Goal: Information Seeking & Learning: Check status

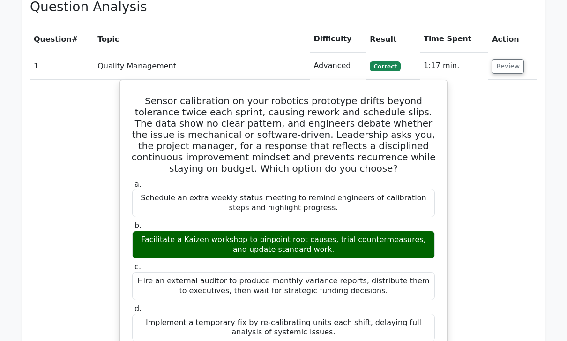
scroll to position [1238, 0]
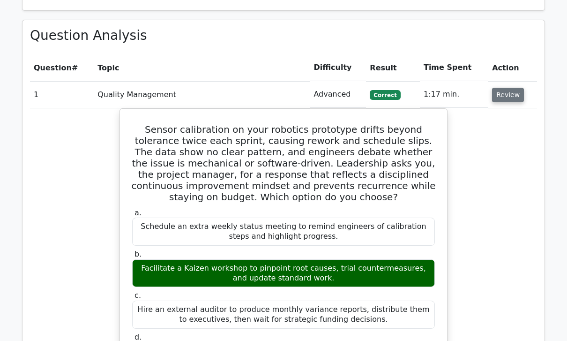
click at [509, 88] on button "Review" at bounding box center [508, 95] width 32 height 15
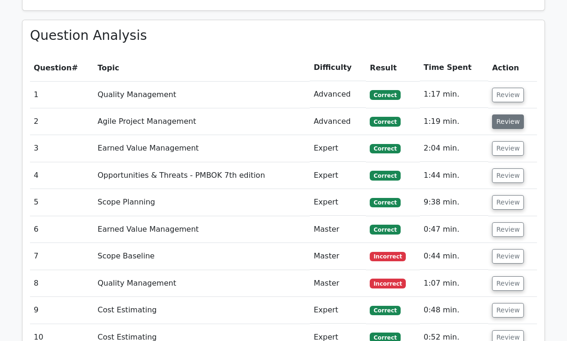
click at [509, 114] on button "Review" at bounding box center [508, 121] width 32 height 15
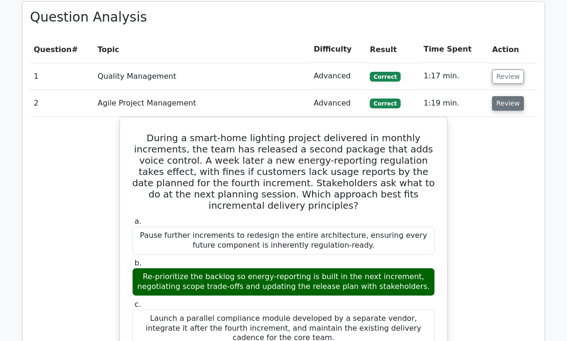
scroll to position [1256, 0]
click at [507, 97] on button "Review" at bounding box center [508, 104] width 32 height 15
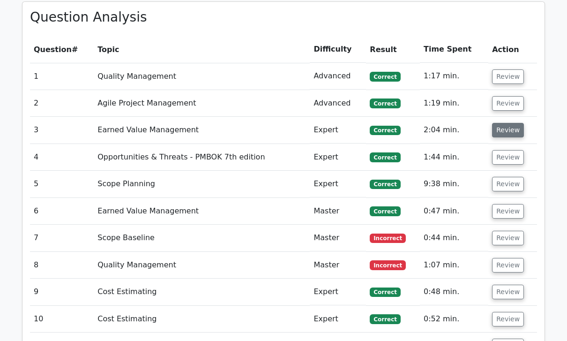
click at [510, 123] on button "Review" at bounding box center [508, 130] width 32 height 15
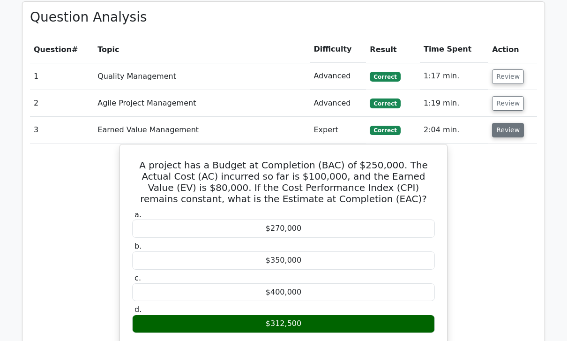
click at [514, 123] on button "Review" at bounding box center [508, 130] width 32 height 15
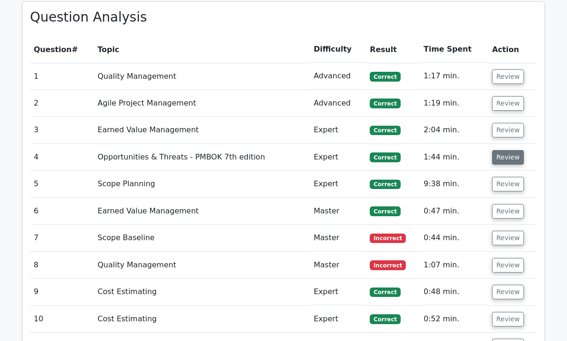
click at [511, 150] on button "Review" at bounding box center [508, 157] width 32 height 15
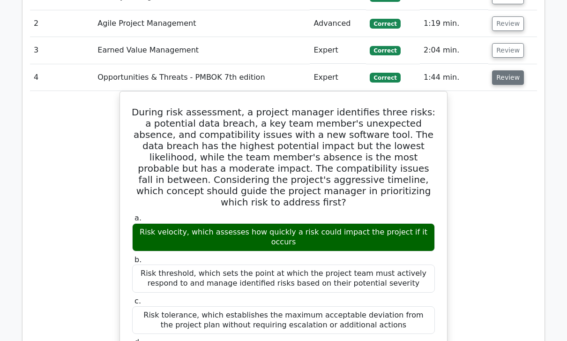
scroll to position [1338, 0]
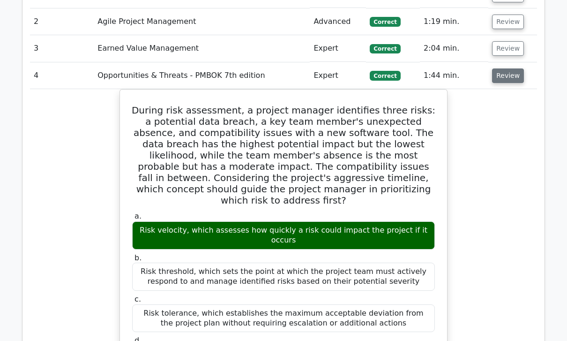
click at [513, 68] on button "Review" at bounding box center [508, 75] width 32 height 15
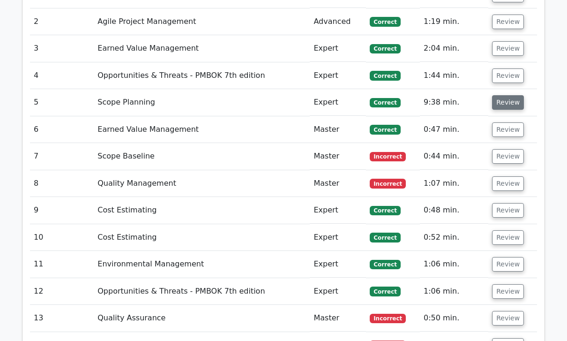
click at [510, 95] on button "Review" at bounding box center [508, 102] width 32 height 15
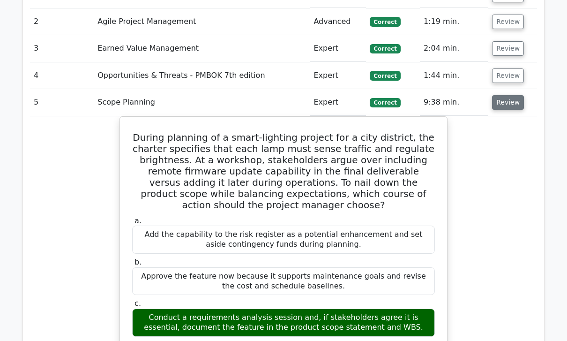
click at [503, 95] on button "Review" at bounding box center [508, 102] width 32 height 15
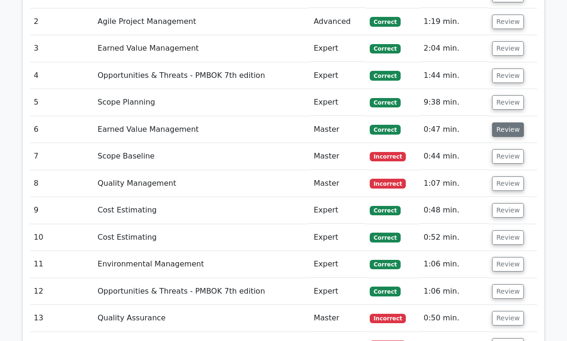
click at [510, 122] on button "Review" at bounding box center [508, 129] width 32 height 15
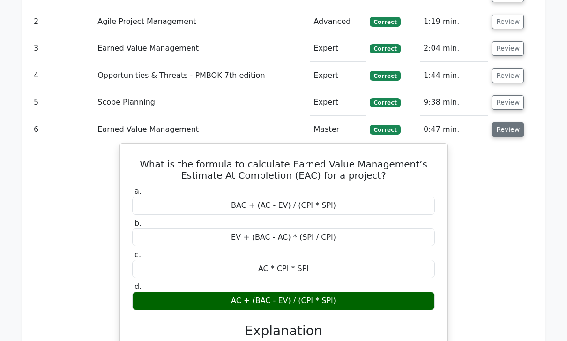
click at [509, 122] on button "Review" at bounding box center [508, 129] width 32 height 15
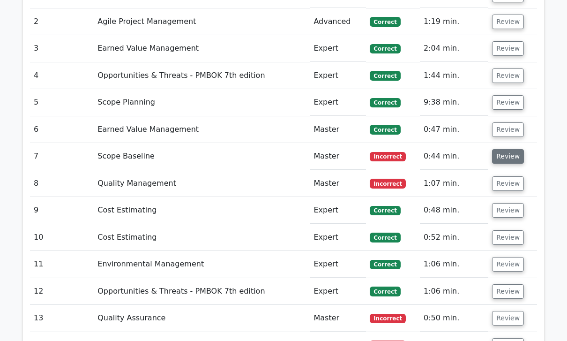
click at [511, 149] on button "Review" at bounding box center [508, 156] width 32 height 15
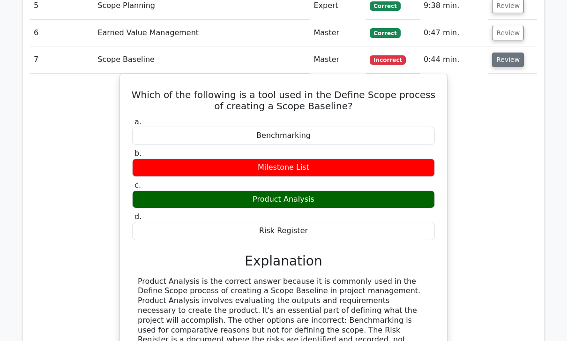
scroll to position [1435, 0]
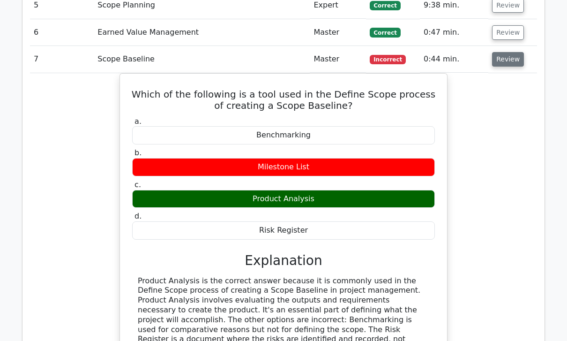
click at [517, 52] on button "Review" at bounding box center [508, 59] width 32 height 15
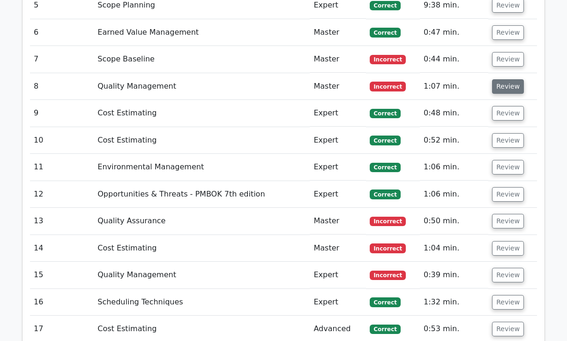
click at [510, 79] on button "Review" at bounding box center [508, 86] width 32 height 15
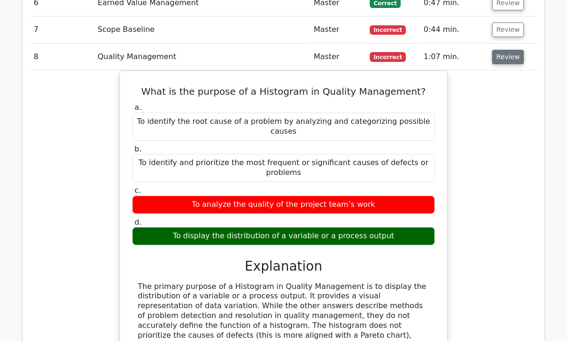
scroll to position [1464, 0]
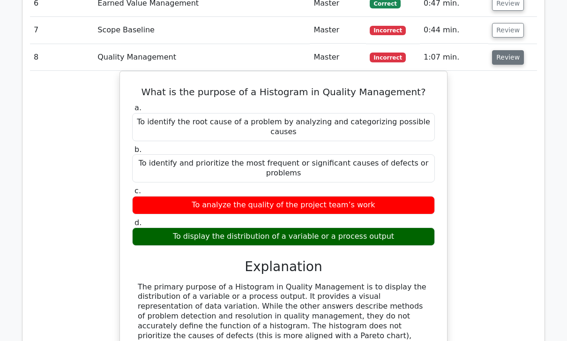
click at [509, 50] on button "Review" at bounding box center [508, 57] width 32 height 15
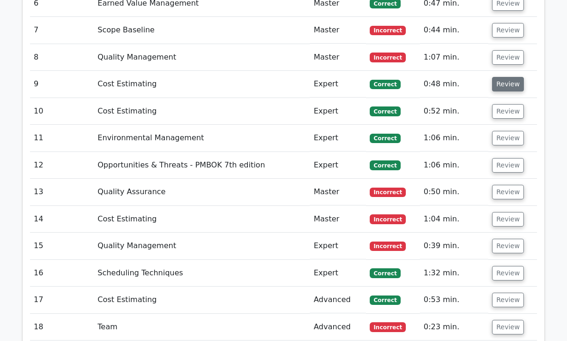
click at [507, 77] on button "Review" at bounding box center [508, 84] width 32 height 15
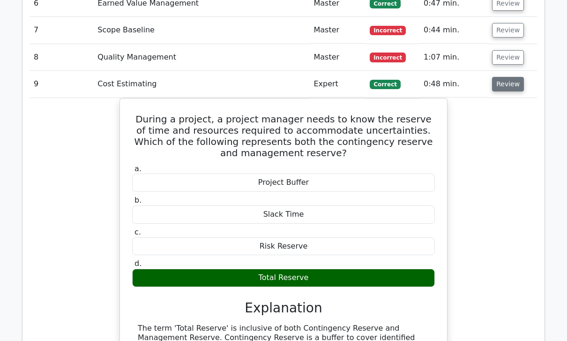
scroll to position [1453, 0]
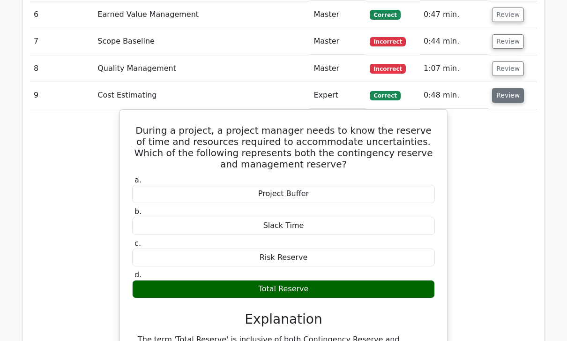
click at [513, 88] on button "Review" at bounding box center [508, 95] width 32 height 15
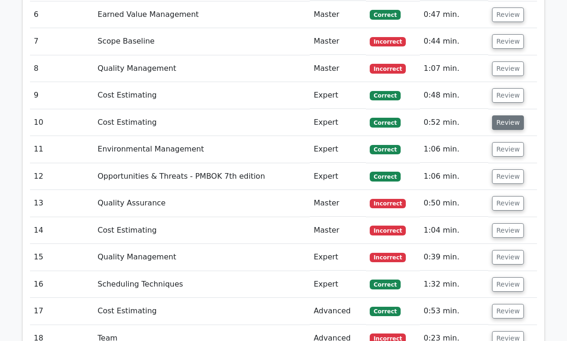
click at [505, 115] on button "Review" at bounding box center [508, 122] width 32 height 15
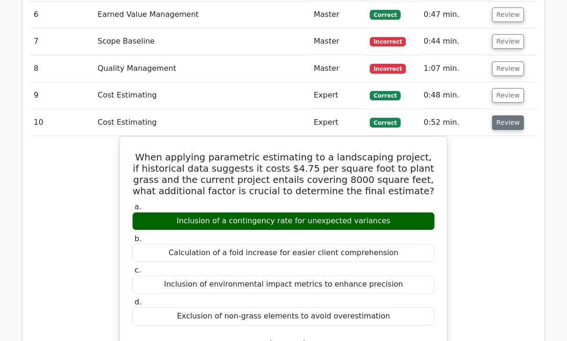
click at [506, 115] on button "Review" at bounding box center [508, 122] width 32 height 15
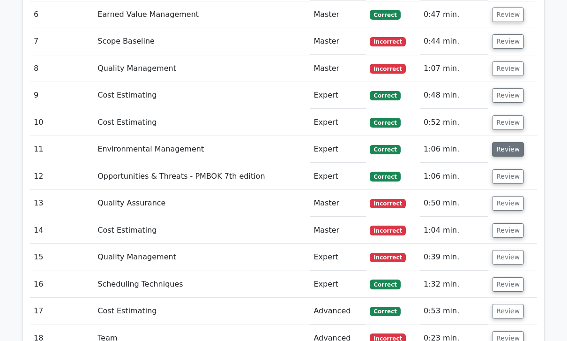
click at [507, 142] on button "Review" at bounding box center [508, 149] width 32 height 15
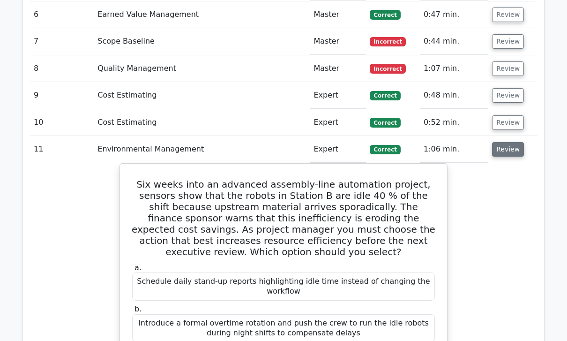
click at [509, 142] on button "Review" at bounding box center [508, 149] width 32 height 15
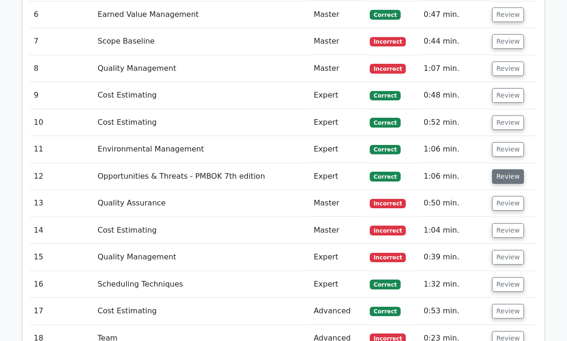
click at [513, 169] on button "Review" at bounding box center [508, 176] width 32 height 15
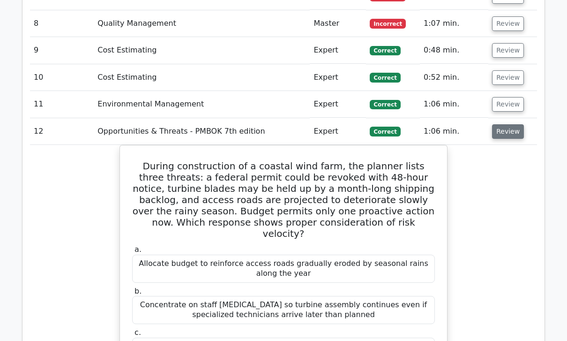
scroll to position [1499, 0]
click at [508, 124] on button "Review" at bounding box center [508, 131] width 32 height 15
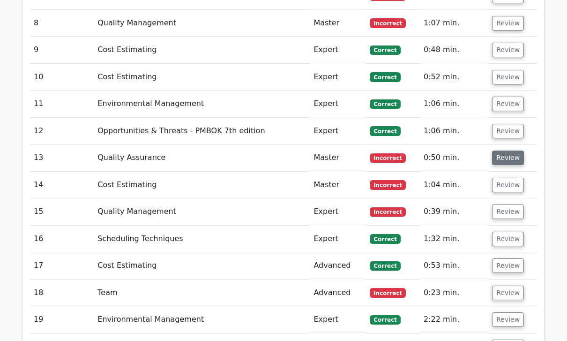
click at [512, 151] on button "Review" at bounding box center [508, 158] width 32 height 15
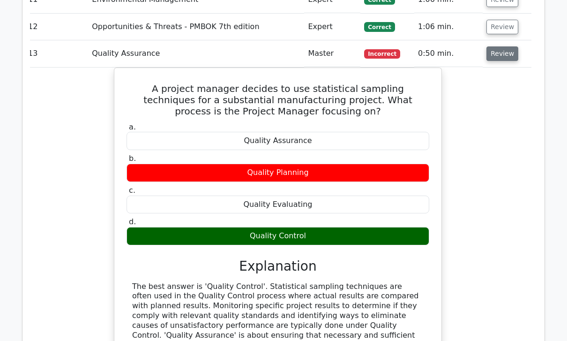
scroll to position [0, 6]
click at [513, 46] on button "Review" at bounding box center [503, 53] width 32 height 15
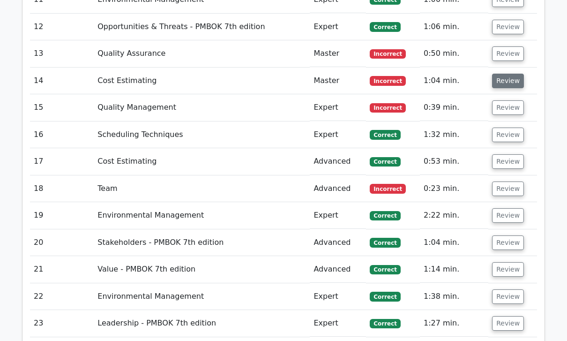
click at [508, 74] on button "Review" at bounding box center [508, 81] width 32 height 15
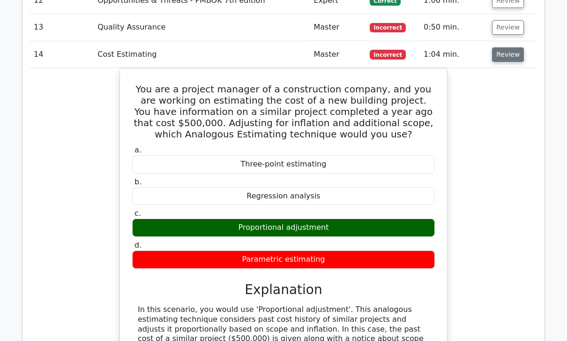
scroll to position [1626, 0]
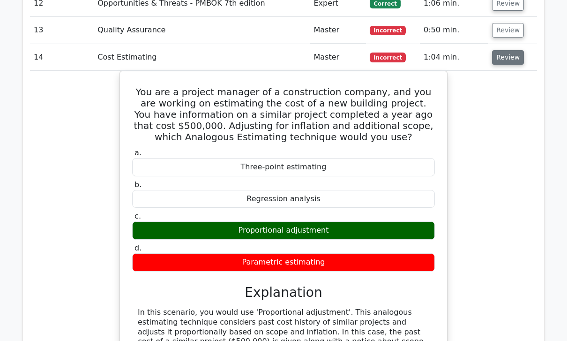
click at [510, 50] on button "Review" at bounding box center [508, 57] width 32 height 15
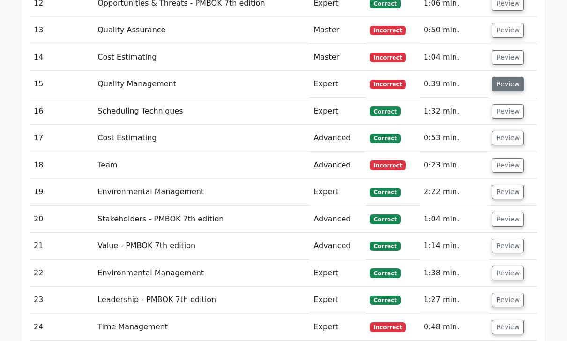
click at [510, 77] on button "Review" at bounding box center [508, 84] width 32 height 15
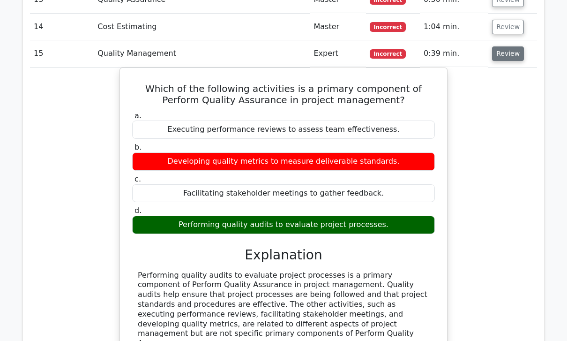
scroll to position [1656, 0]
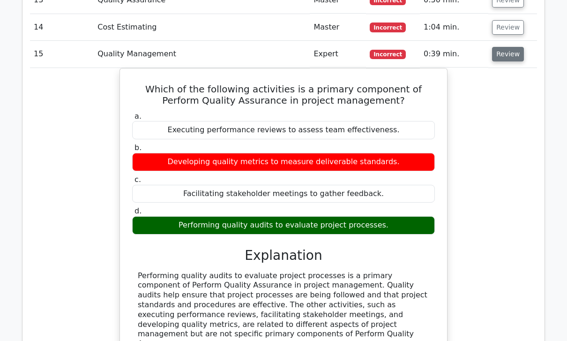
click at [510, 47] on button "Review" at bounding box center [508, 54] width 32 height 15
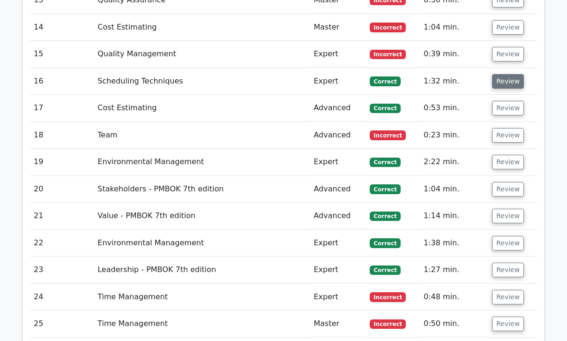
click at [514, 74] on button "Review" at bounding box center [508, 81] width 32 height 15
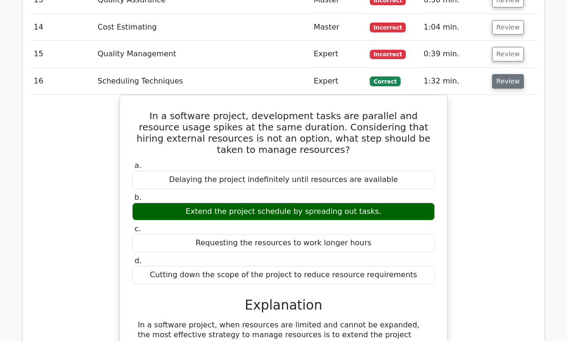
click at [506, 74] on button "Review" at bounding box center [508, 81] width 32 height 15
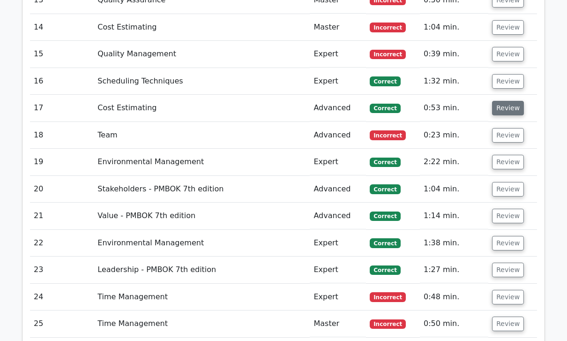
click at [505, 101] on button "Review" at bounding box center [508, 108] width 32 height 15
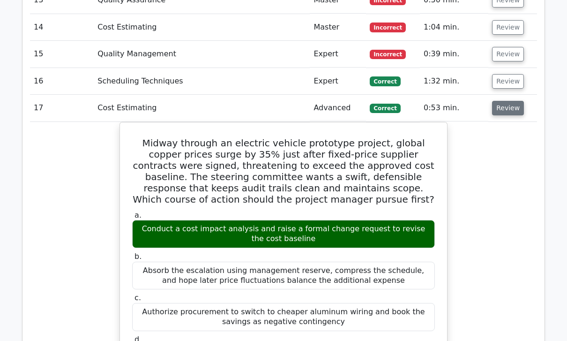
click at [505, 101] on button "Review" at bounding box center [508, 108] width 32 height 15
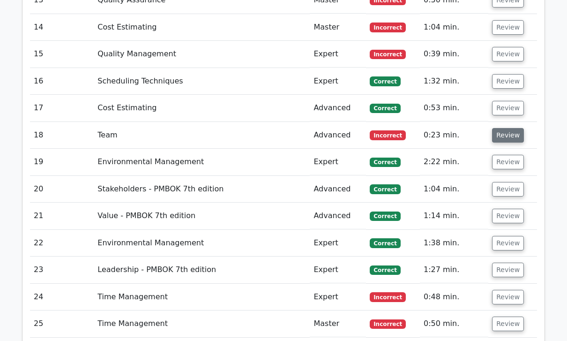
click at [506, 128] on button "Review" at bounding box center [508, 135] width 32 height 15
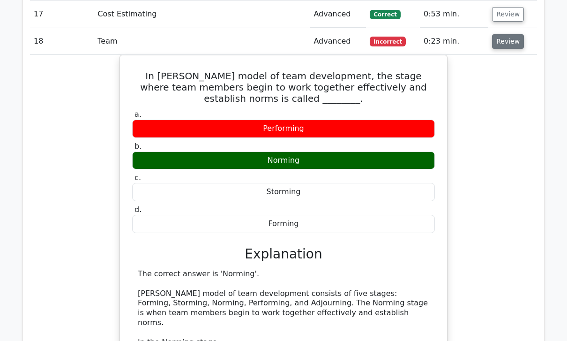
scroll to position [1748, 0]
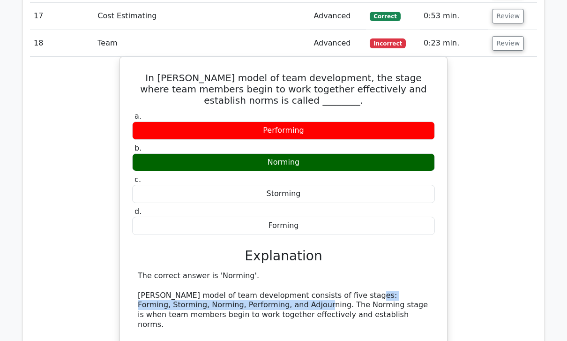
click at [523, 255] on div "In [PERSON_NAME] model of team development, the stage where team members begin …" at bounding box center [283, 316] width 507 height 518
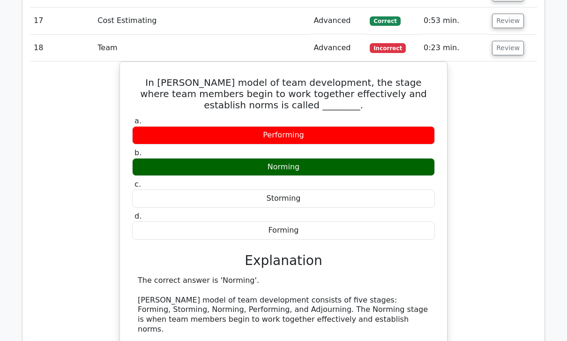
scroll to position [1743, 0]
click at [502, 41] on button "Review" at bounding box center [508, 48] width 32 height 15
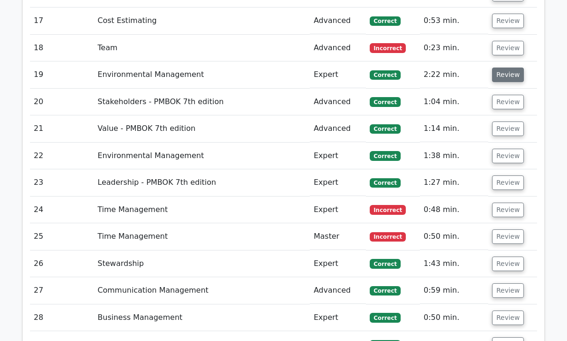
click at [510, 68] on button "Review" at bounding box center [508, 75] width 32 height 15
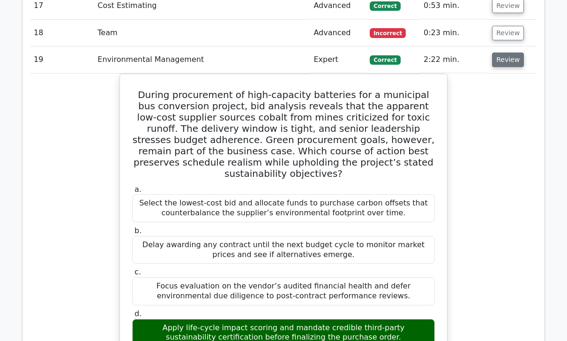
scroll to position [1758, 0]
click at [511, 53] on button "Review" at bounding box center [508, 60] width 32 height 15
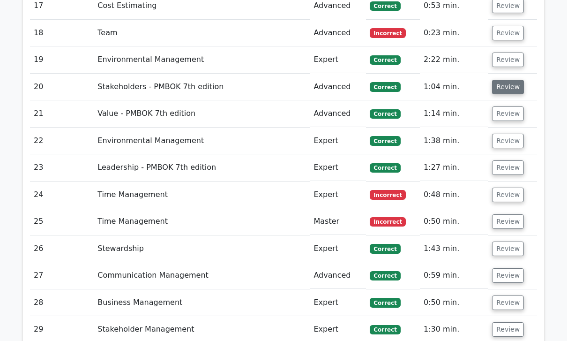
click at [515, 80] on button "Review" at bounding box center [508, 87] width 32 height 15
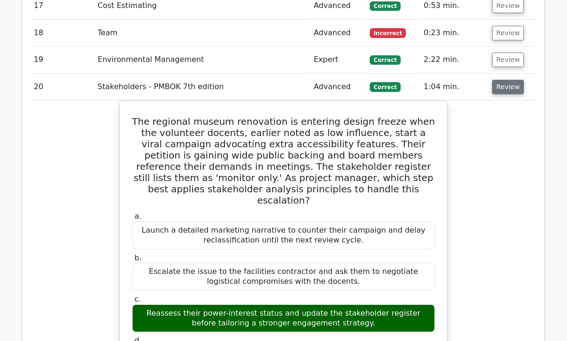
click at [515, 80] on button "Review" at bounding box center [508, 87] width 32 height 15
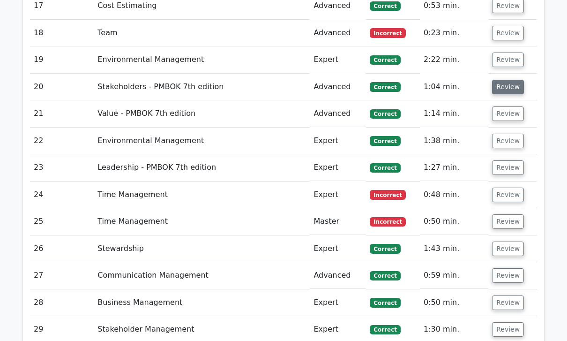
click at [509, 80] on button "Review" at bounding box center [508, 87] width 32 height 15
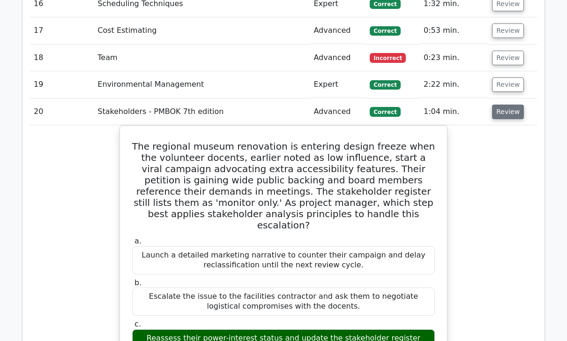
scroll to position [1734, 0]
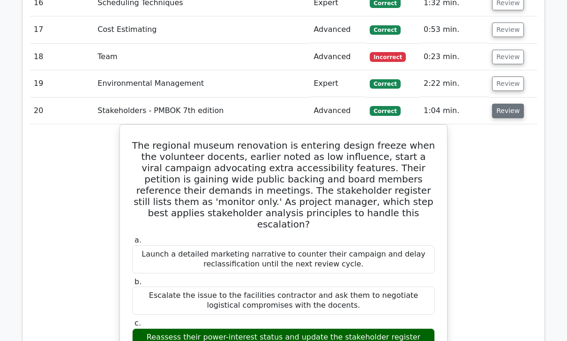
click at [508, 104] on button "Review" at bounding box center [508, 111] width 32 height 15
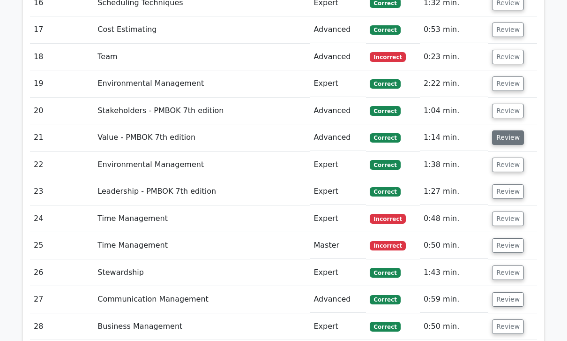
click at [505, 130] on button "Review" at bounding box center [508, 137] width 32 height 15
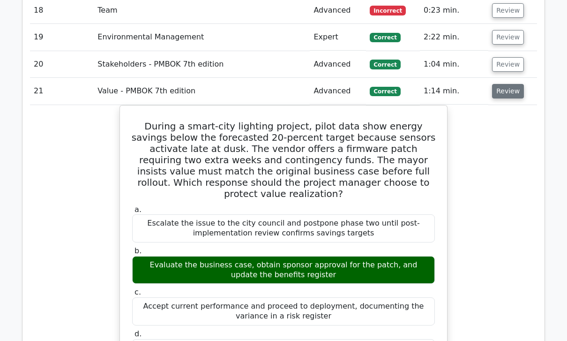
scroll to position [1782, 0]
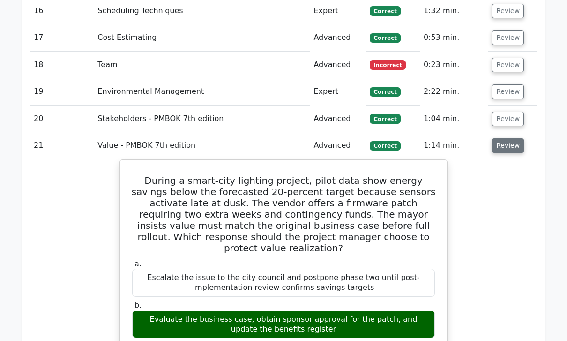
click at [502, 139] on button "Review" at bounding box center [508, 146] width 32 height 15
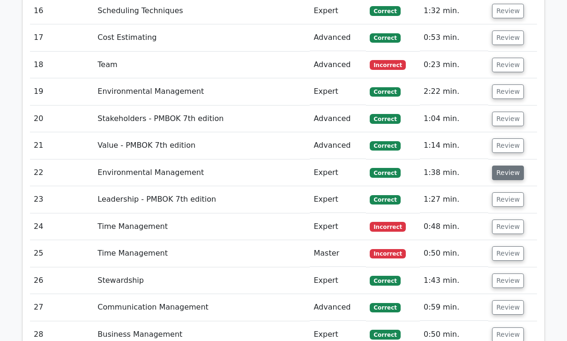
click at [503, 166] on button "Review" at bounding box center [508, 173] width 32 height 15
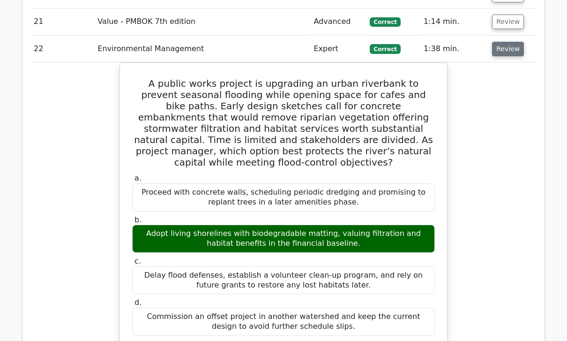
scroll to position [1849, 0]
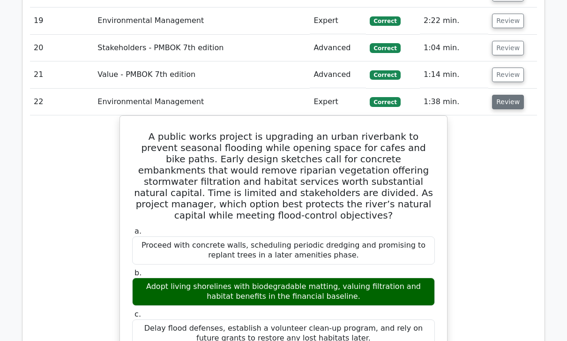
click at [505, 95] on button "Review" at bounding box center [508, 102] width 32 height 15
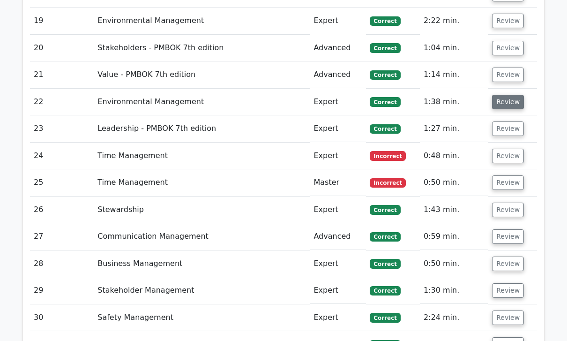
click at [503, 95] on button "Review" at bounding box center [508, 102] width 32 height 15
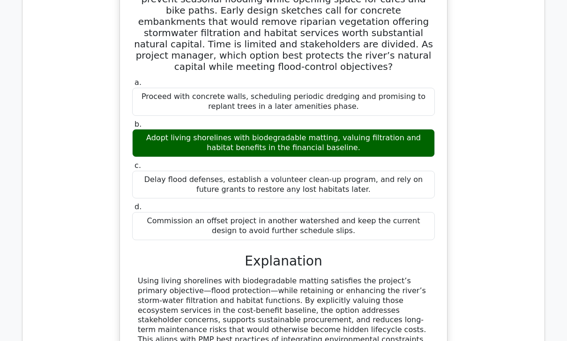
scroll to position [1946, 0]
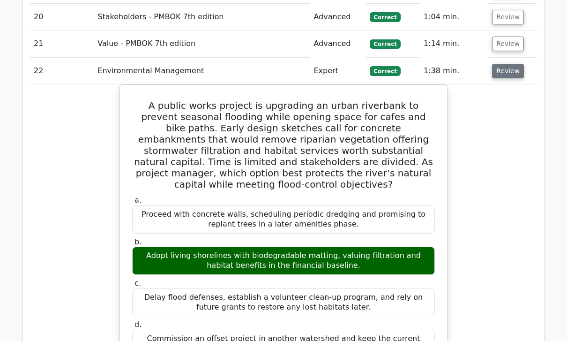
click at [502, 64] on button "Review" at bounding box center [508, 71] width 32 height 15
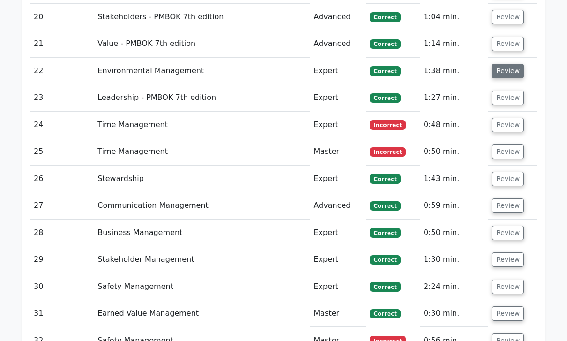
click at [502, 64] on button "Review" at bounding box center [508, 71] width 32 height 15
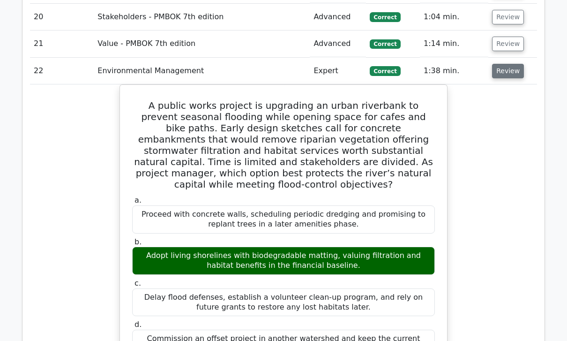
click at [519, 64] on button "Review" at bounding box center [508, 71] width 32 height 15
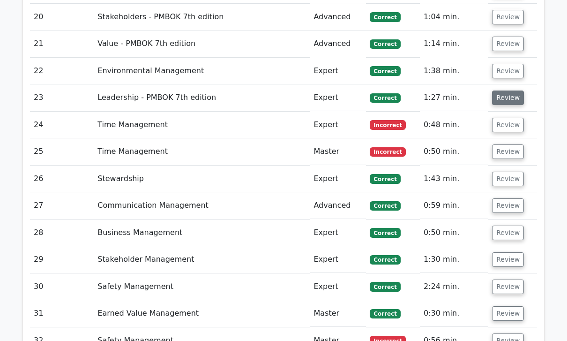
click at [513, 90] on button "Review" at bounding box center [508, 97] width 32 height 15
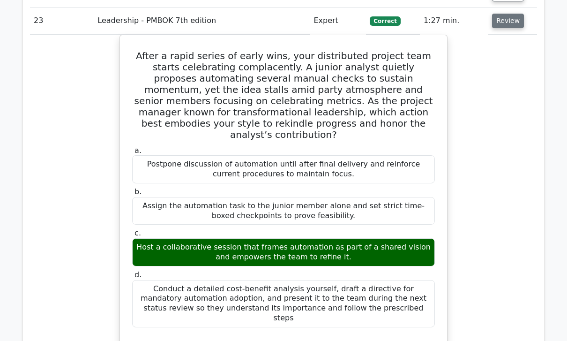
scroll to position [1905, 0]
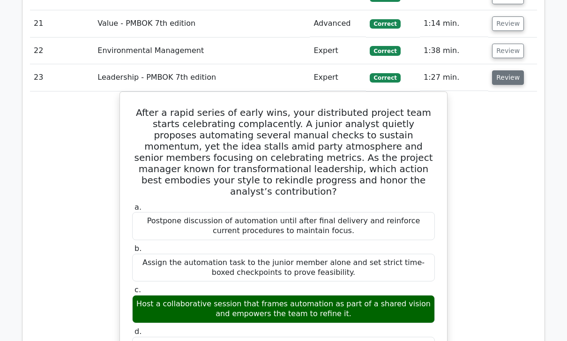
click at [505, 71] on button "Review" at bounding box center [508, 78] width 32 height 15
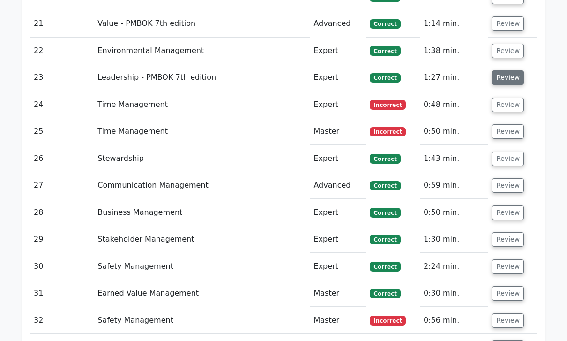
scroll to position [1848, 0]
click at [510, 98] on button "Review" at bounding box center [508, 105] width 32 height 15
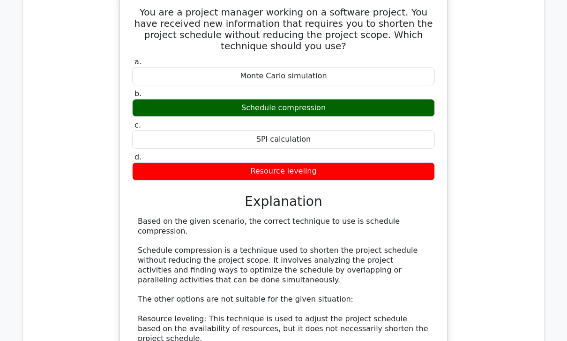
scroll to position [1976, 0]
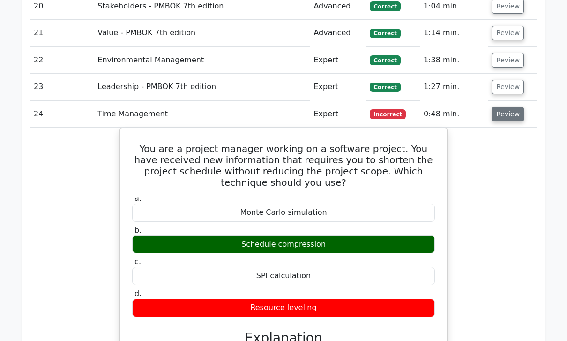
click at [509, 107] on button "Review" at bounding box center [508, 114] width 32 height 15
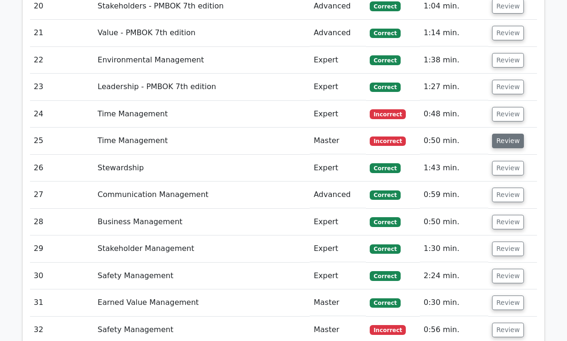
click at [509, 134] on button "Review" at bounding box center [508, 141] width 32 height 15
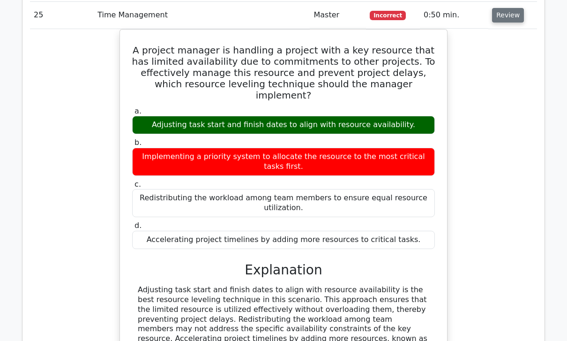
scroll to position [1964, 0]
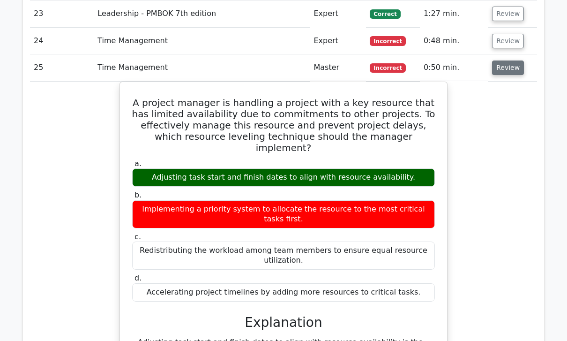
click at [505, 61] on button "Review" at bounding box center [508, 68] width 32 height 15
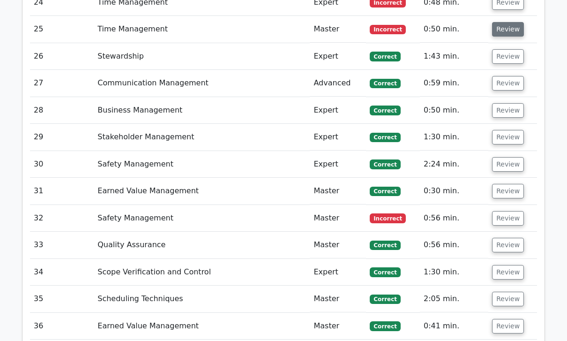
scroll to position [1957, 0]
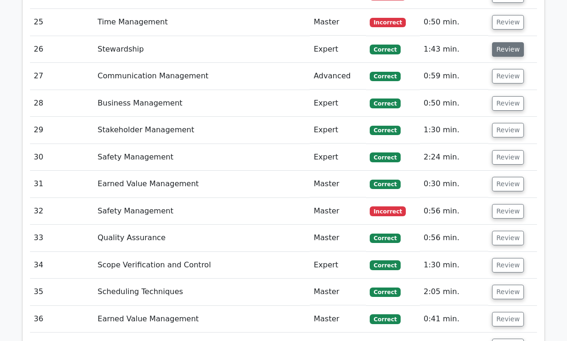
click at [508, 43] on button "Review" at bounding box center [508, 50] width 32 height 15
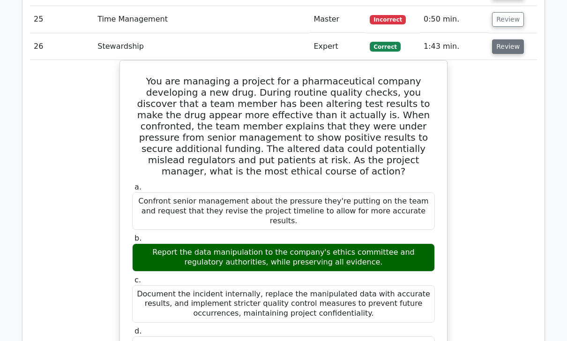
scroll to position [1958, 0]
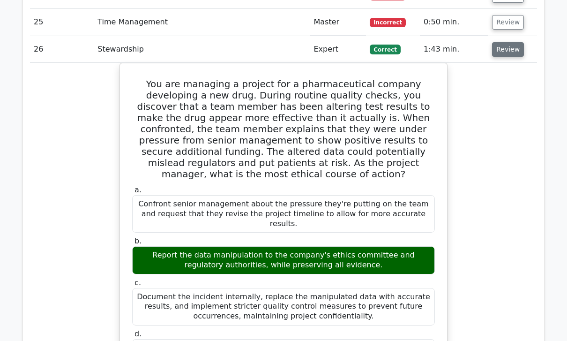
click at [507, 42] on button "Review" at bounding box center [508, 49] width 32 height 15
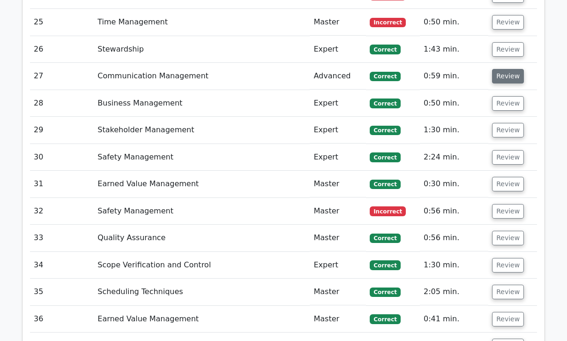
click at [508, 69] on button "Review" at bounding box center [508, 76] width 32 height 15
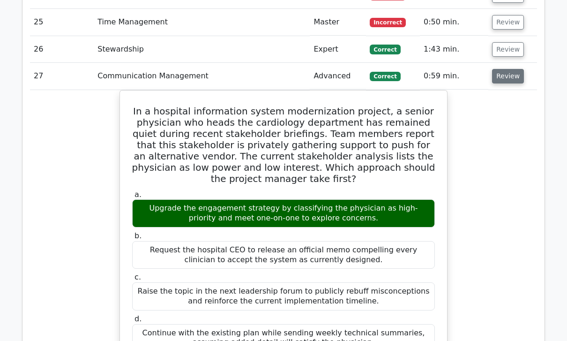
click at [509, 69] on button "Review" at bounding box center [508, 76] width 32 height 15
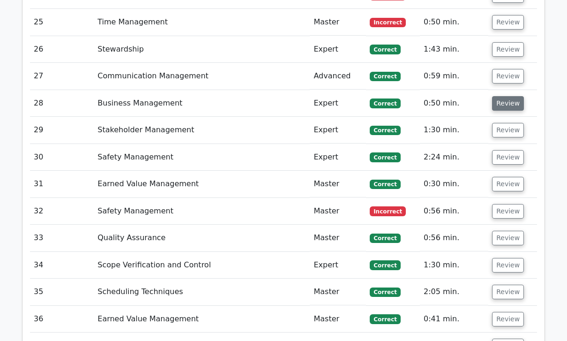
click at [514, 96] on button "Review" at bounding box center [508, 103] width 32 height 15
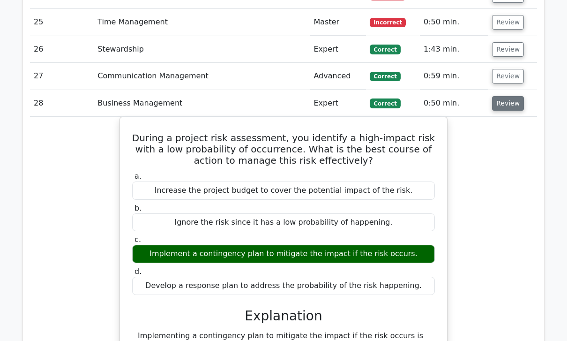
click at [504, 96] on button "Review" at bounding box center [508, 103] width 32 height 15
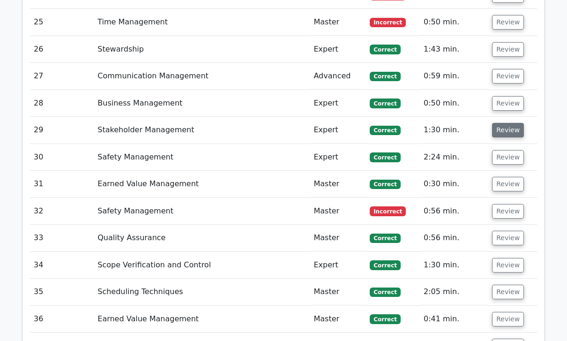
click at [508, 123] on button "Review" at bounding box center [508, 130] width 32 height 15
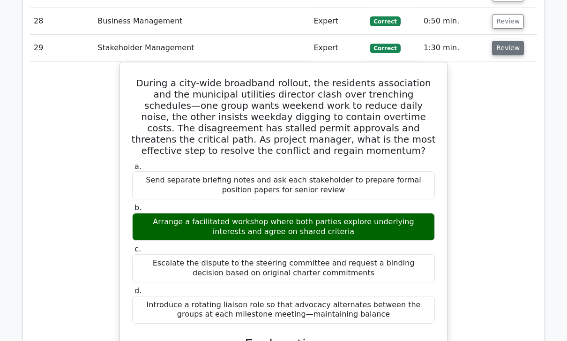
scroll to position [2041, 0]
